Goal: Check status: Check status

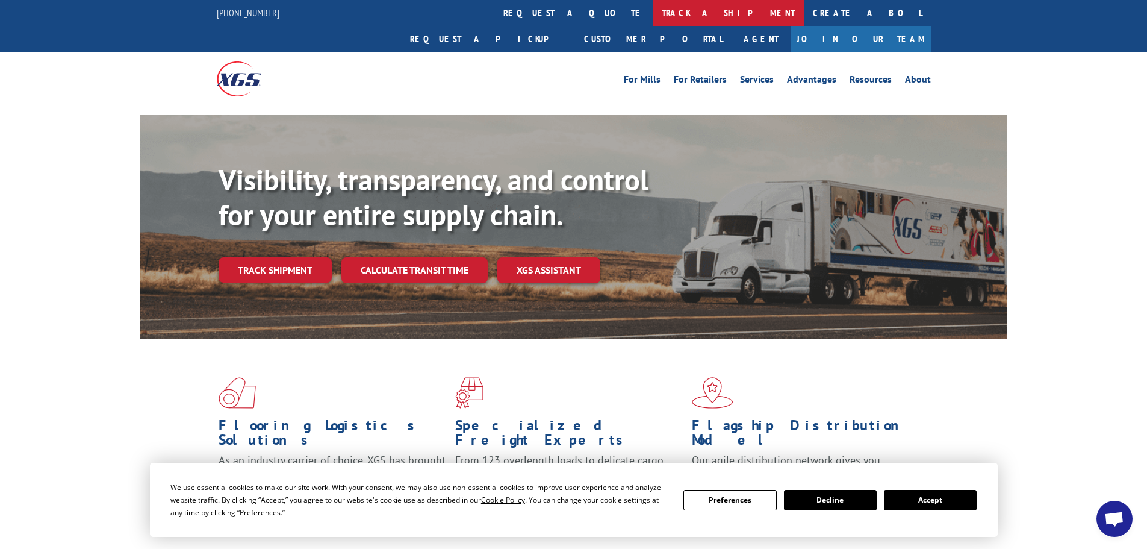
click at [653, 13] on link "track a shipment" at bounding box center [728, 13] width 151 height 26
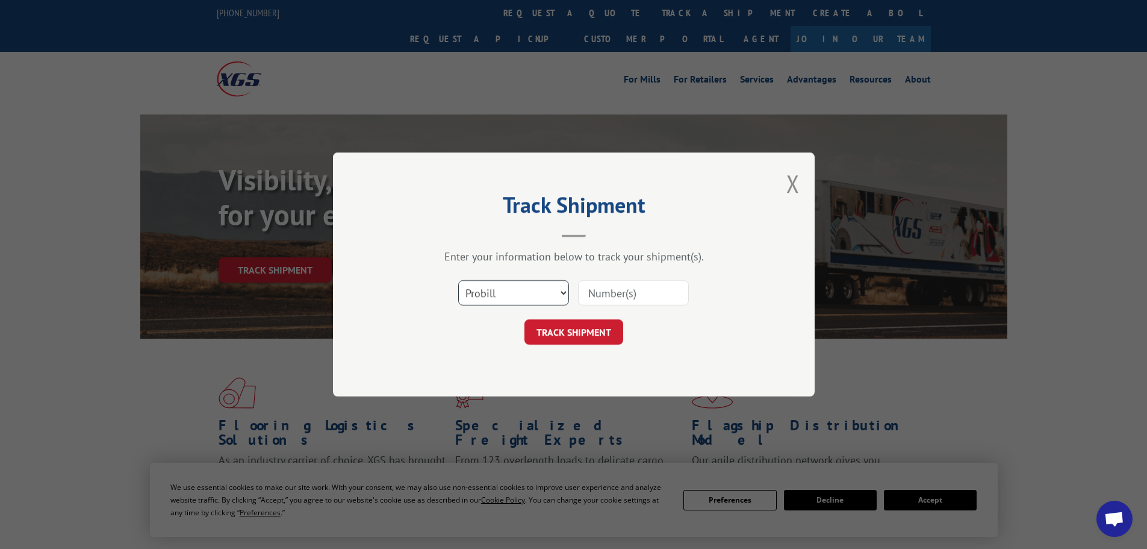
click at [475, 298] on select "Select category... Probill BOL PO" at bounding box center [513, 292] width 111 height 25
select select "bol"
click at [458, 280] on select "Select category... Probill BOL PO" at bounding box center [513, 292] width 111 height 25
click at [596, 295] on input at bounding box center [633, 292] width 111 height 25
paste input "5212943"
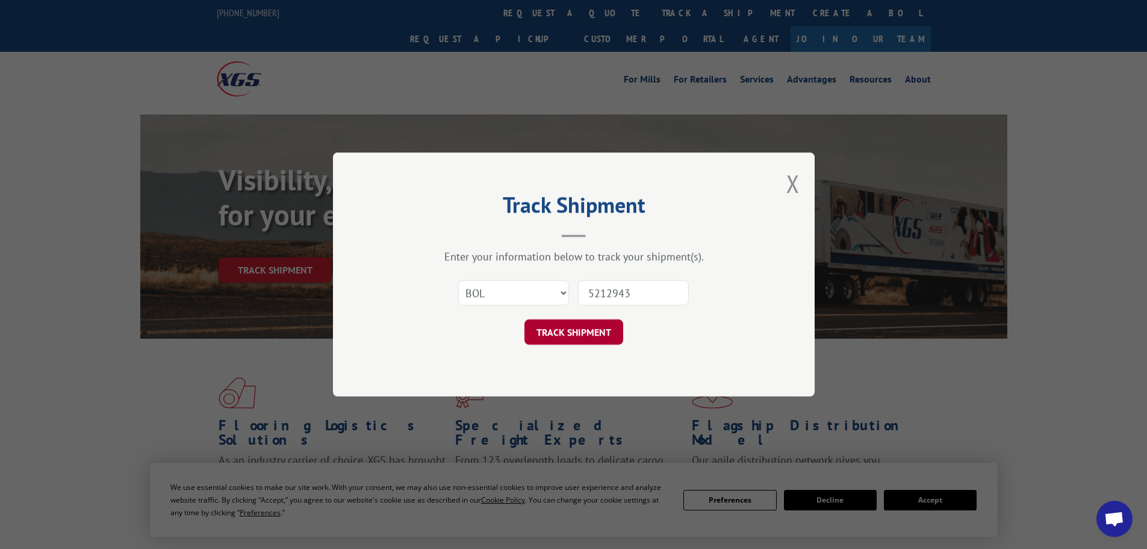
type input "5212943"
click at [583, 332] on button "TRACK SHIPMENT" at bounding box center [574, 331] width 99 height 25
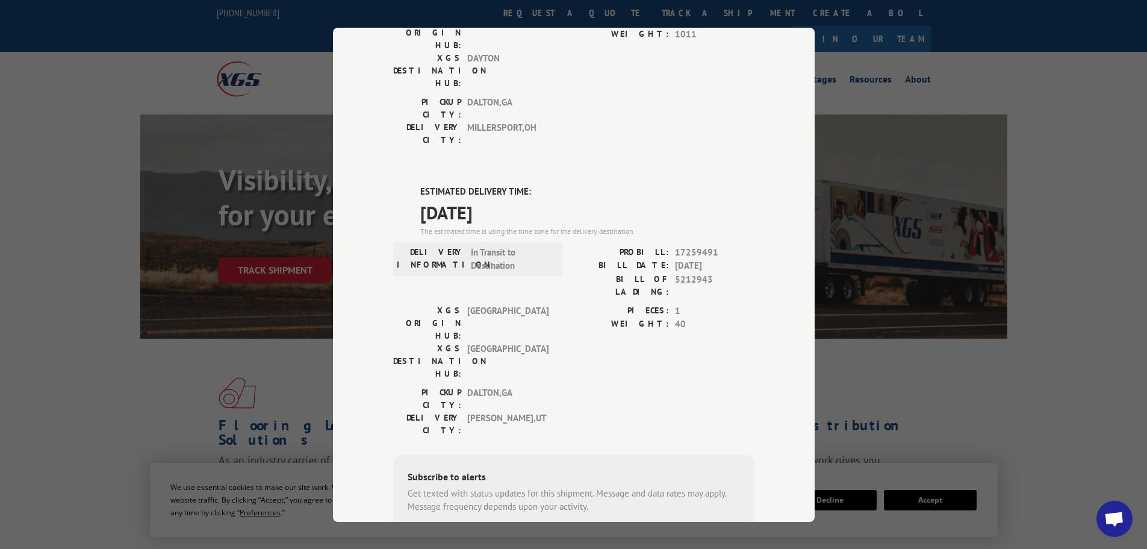
scroll to position [245, 0]
